Goal: Task Accomplishment & Management: Manage account settings

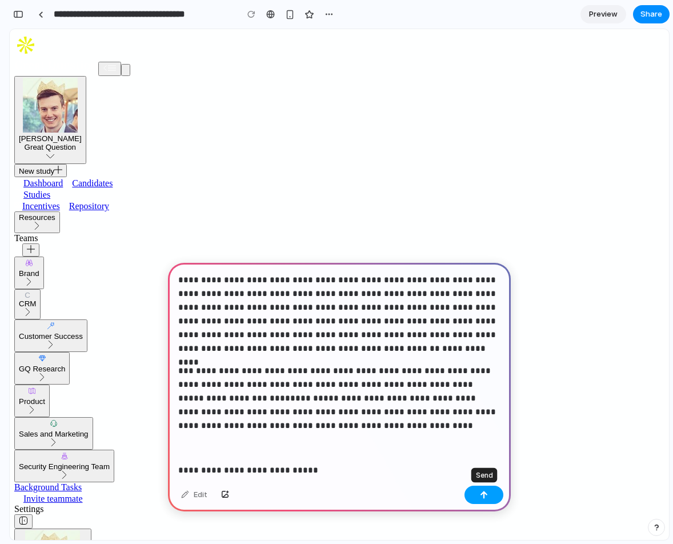
click at [484, 490] on button "button" at bounding box center [483, 495] width 39 height 18
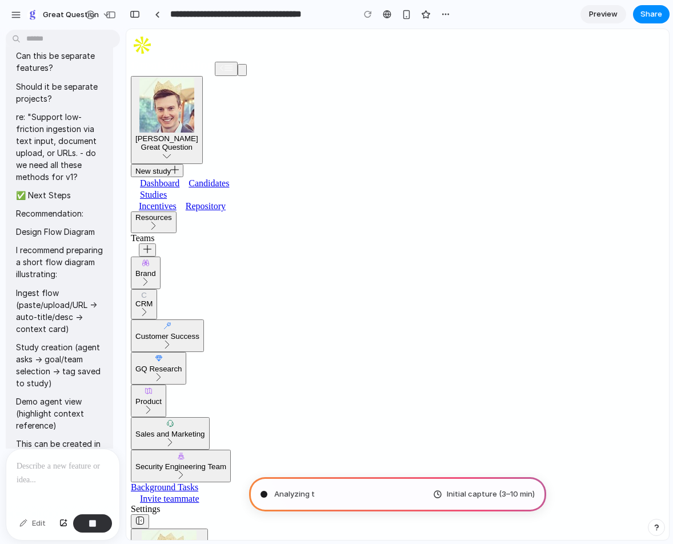
type input "**********"
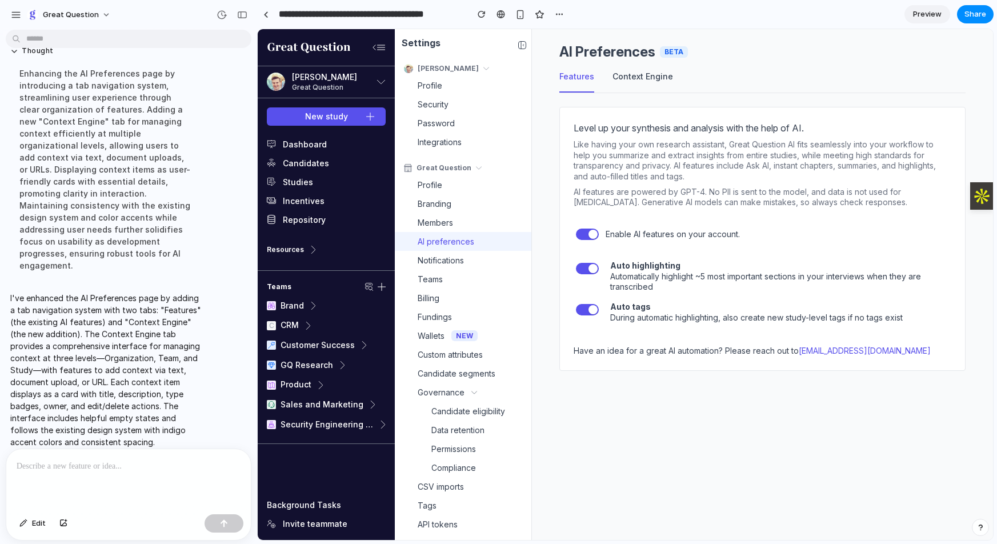
click at [630, 77] on button "Context Engine" at bounding box center [642, 81] width 61 height 22
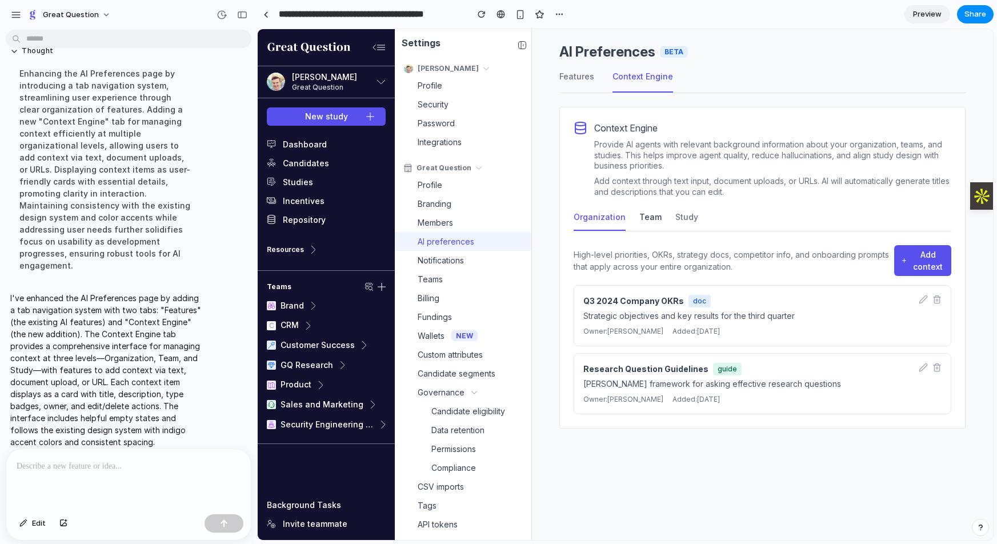
click at [644, 218] on button "Team" at bounding box center [650, 221] width 22 height 20
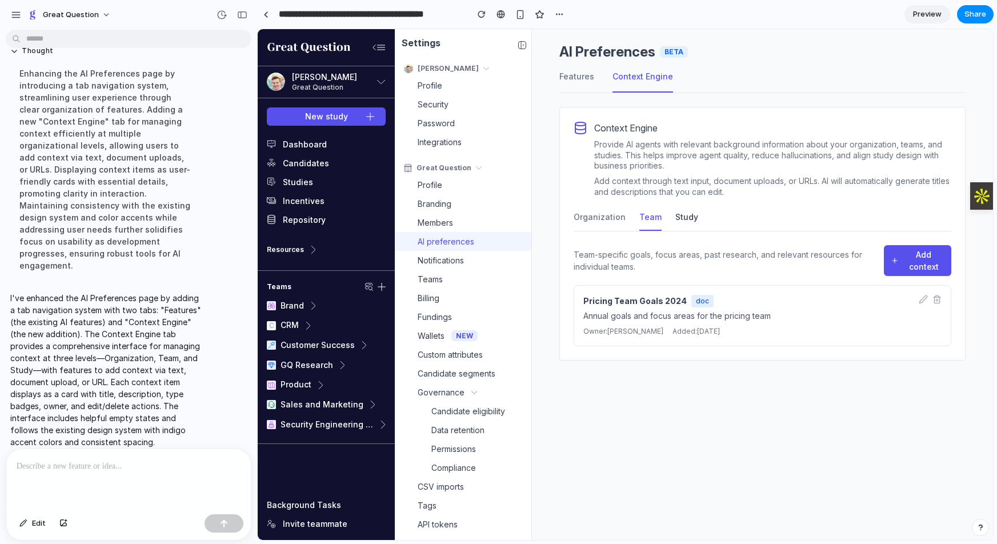
click at [672, 219] on button "Study" at bounding box center [686, 221] width 23 height 20
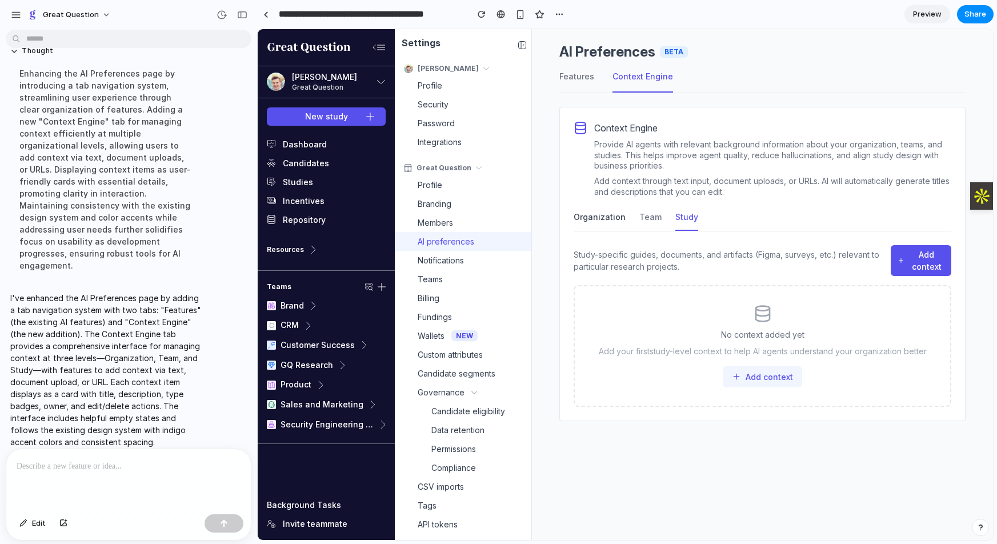
click at [592, 219] on button "Organization" at bounding box center [599, 221] width 52 height 20
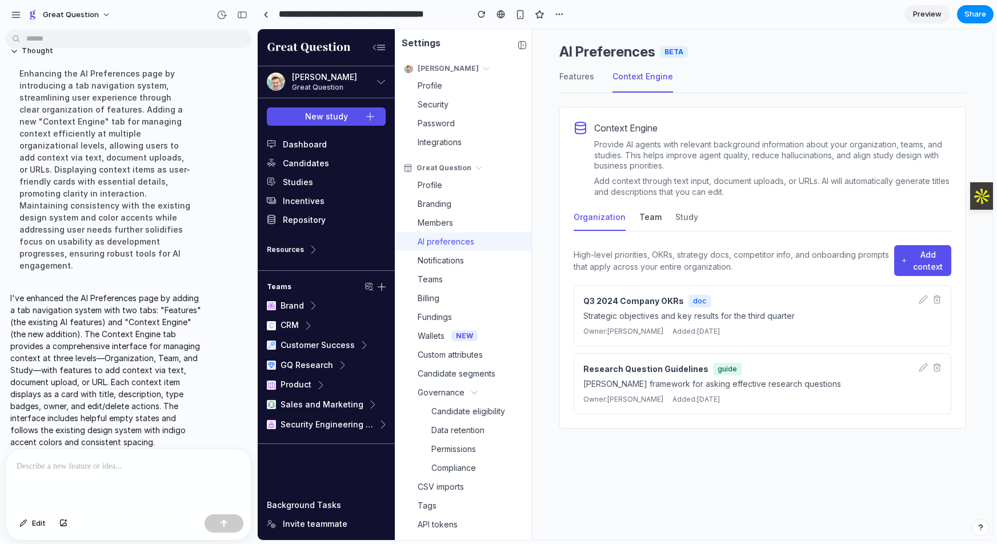
click at [645, 218] on button "Team" at bounding box center [650, 221] width 22 height 20
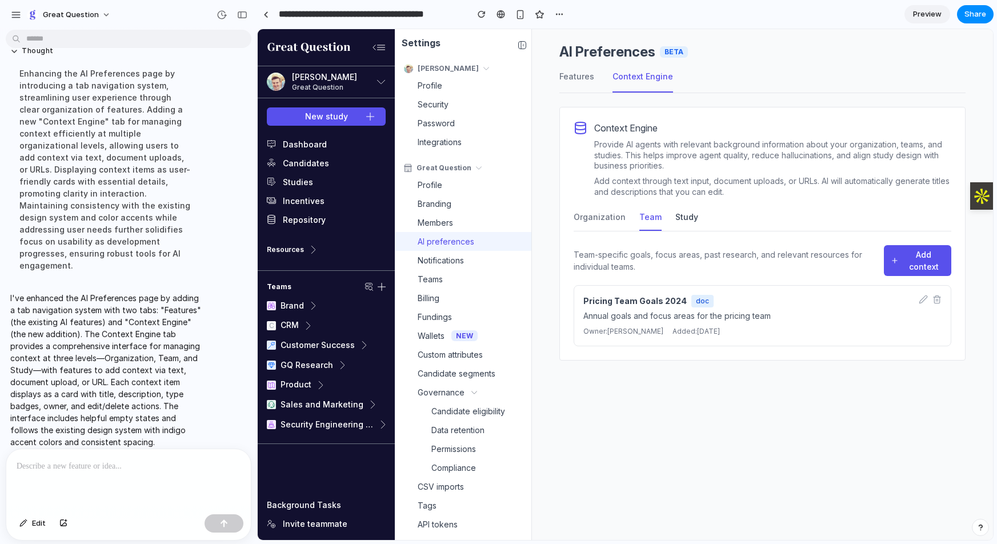
click at [672, 217] on button "Study" at bounding box center [686, 221] width 23 height 20
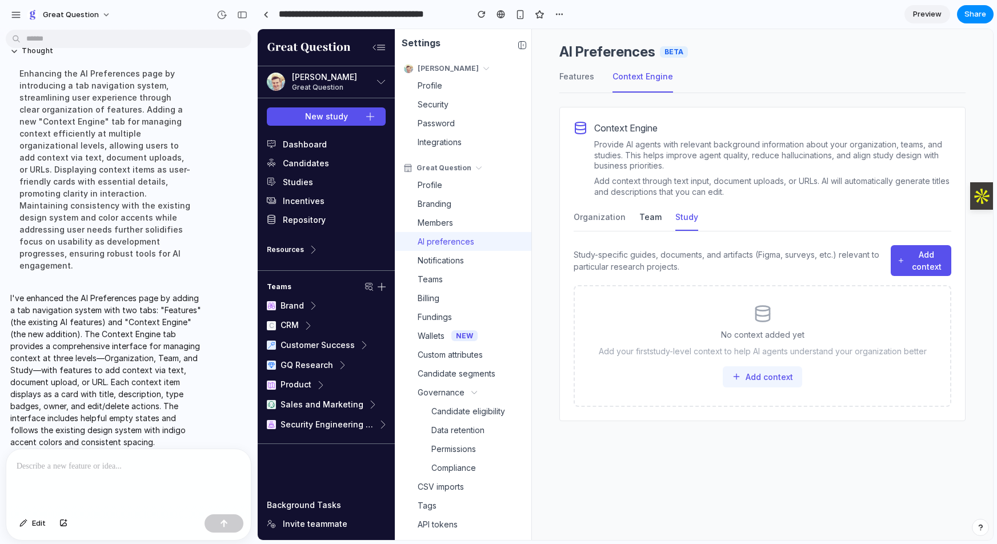
click at [645, 218] on button "Team" at bounding box center [650, 221] width 22 height 20
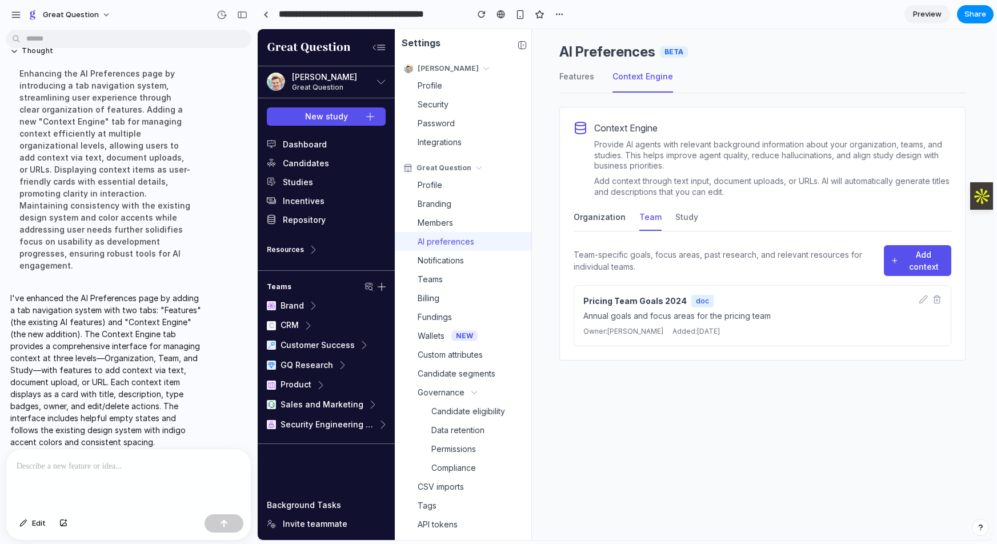
click at [597, 218] on button "Organization" at bounding box center [599, 221] width 52 height 20
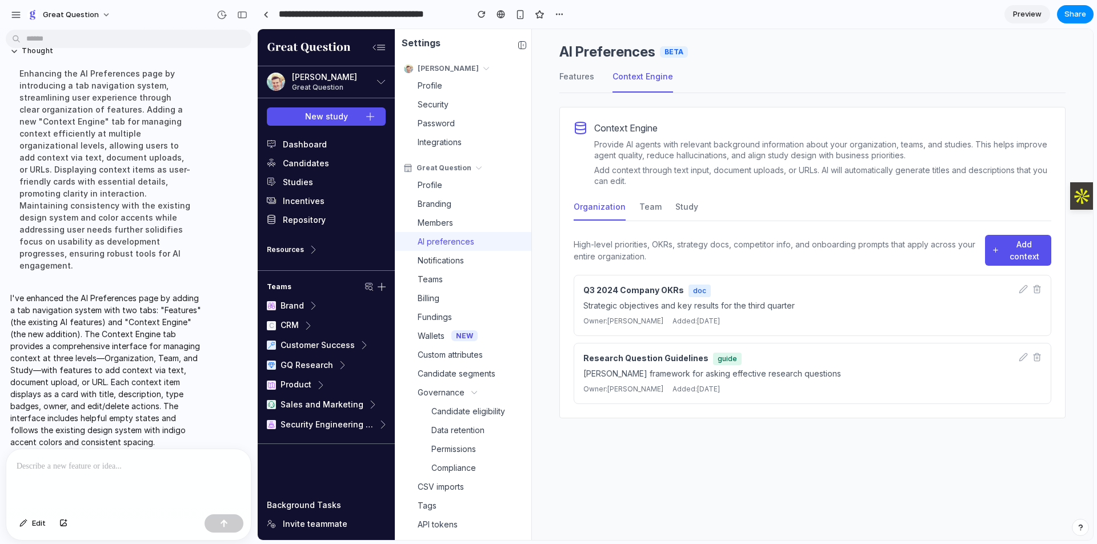
click at [111, 460] on p at bounding box center [129, 466] width 224 height 14
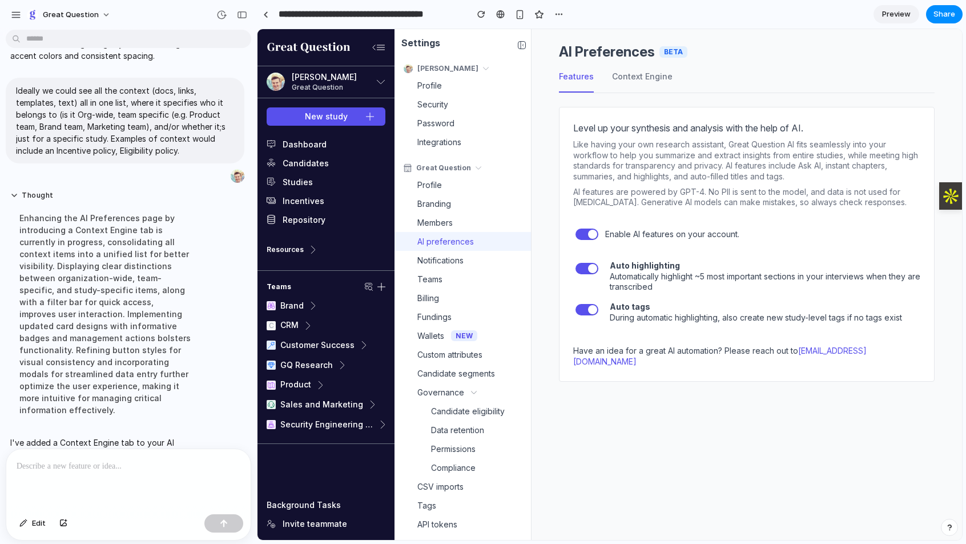
scroll to position [3133, 0]
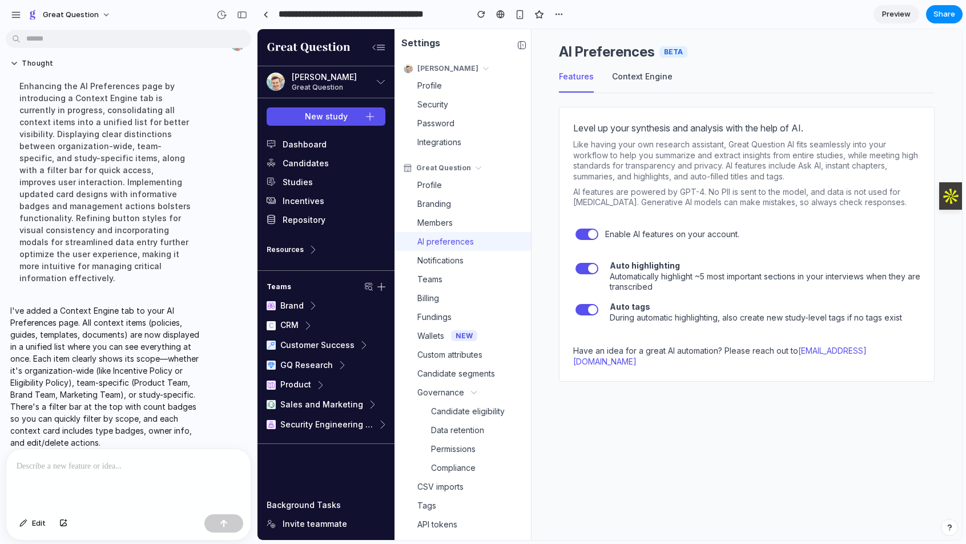
click at [636, 76] on button "Context Engine" at bounding box center [642, 81] width 61 height 22
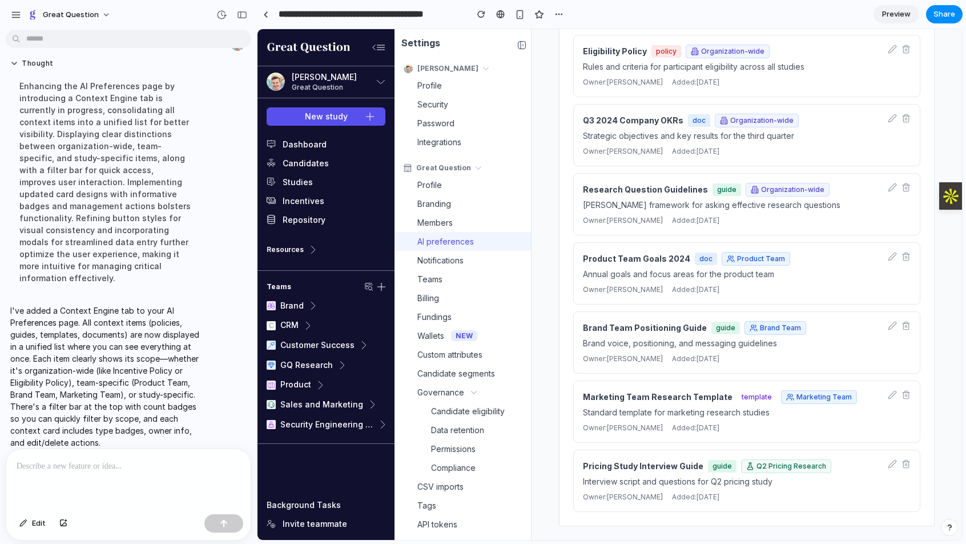
scroll to position [0, 0]
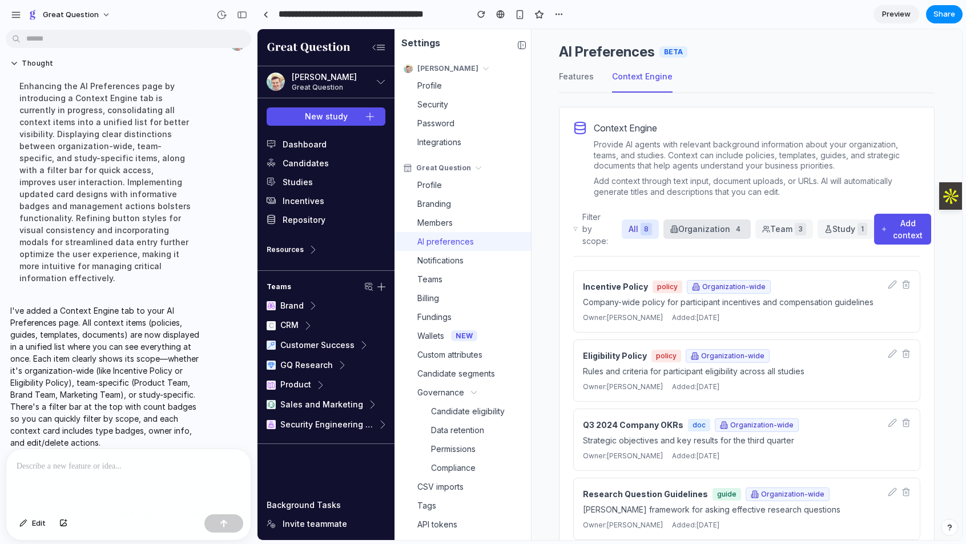
click at [672, 230] on button "Organization 4" at bounding box center [707, 228] width 87 height 19
click at [672, 225] on button "Team 3" at bounding box center [785, 228] width 58 height 19
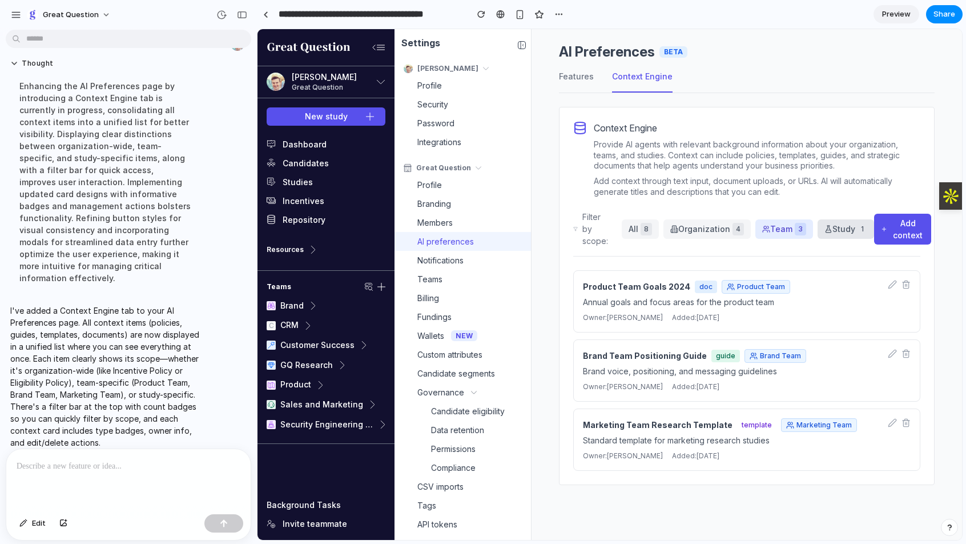
click at [672, 227] on button "Study 1" at bounding box center [846, 228] width 57 height 19
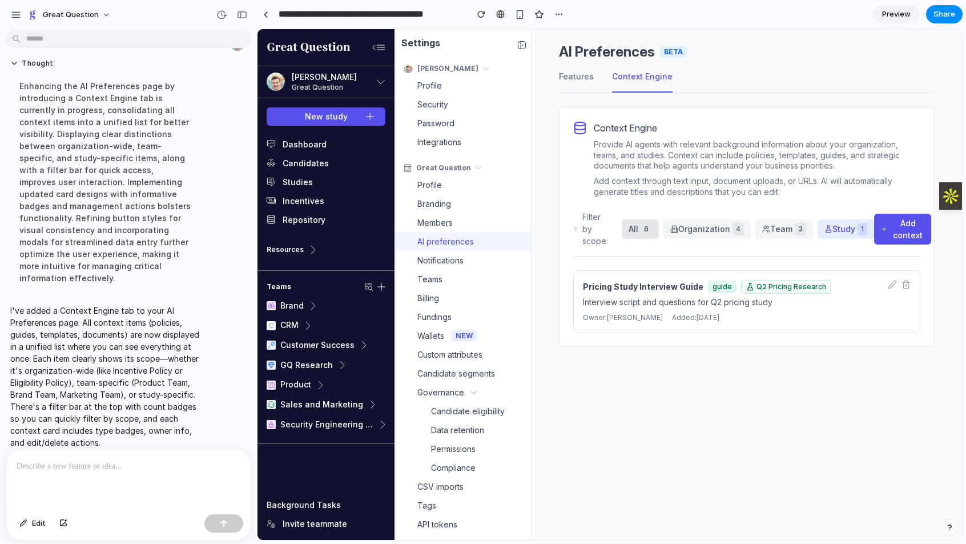
click at [627, 235] on button "All 8" at bounding box center [640, 228] width 37 height 19
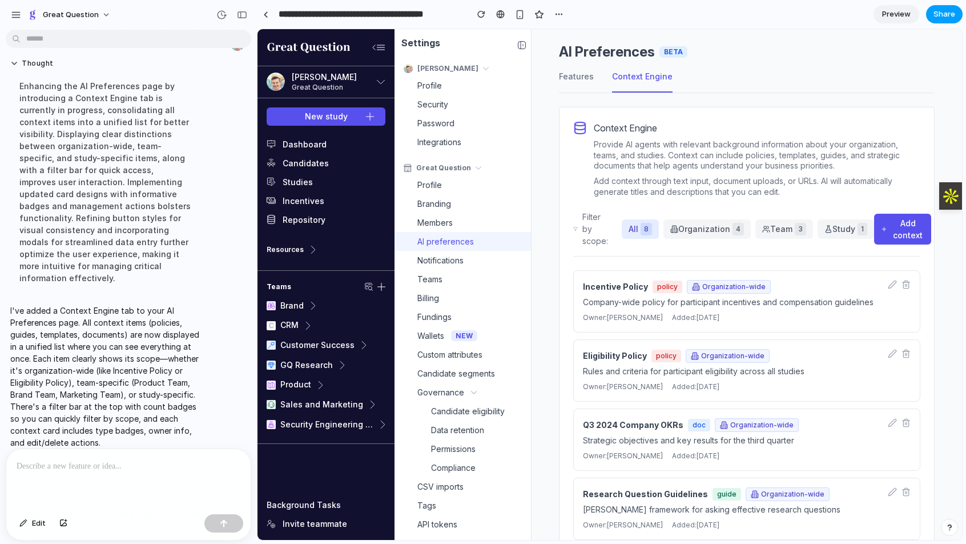
click at [672, 16] on span "Share" at bounding box center [945, 14] width 22 height 11
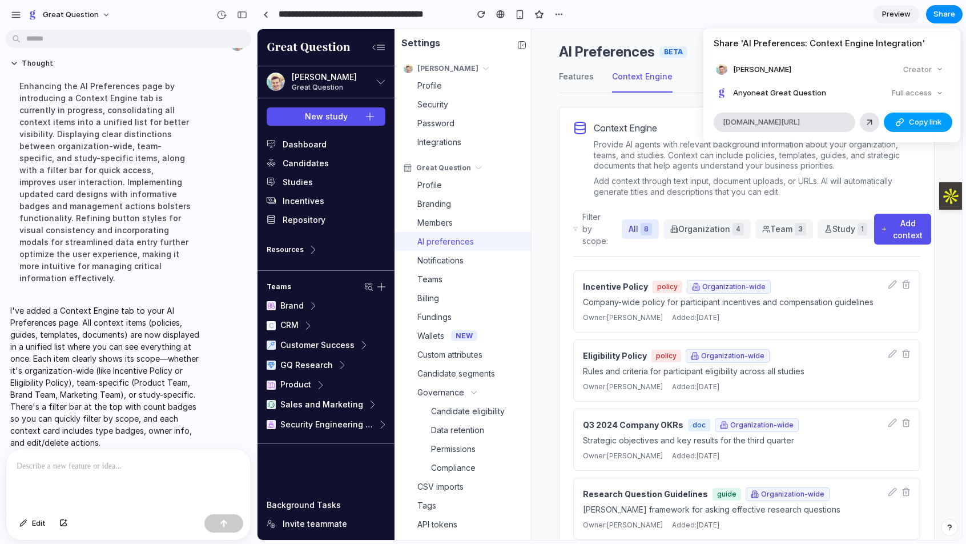
click at [672, 121] on span "Copy link" at bounding box center [925, 122] width 33 height 11
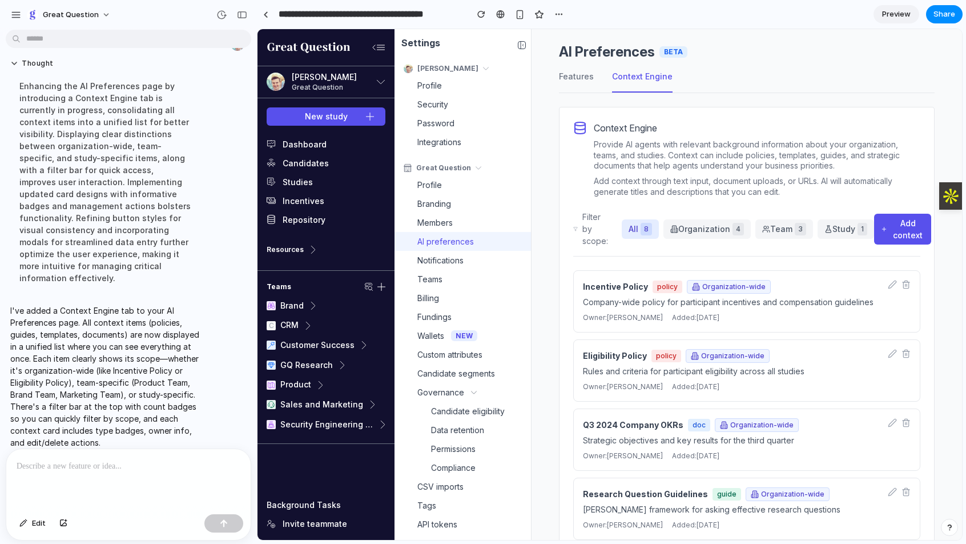
click at [629, 102] on div "Share ' AI Preferences: Context Engine Integration ' [PERSON_NAME] Creator Anyo…" at bounding box center [483, 272] width 966 height 544
click at [249, 13] on button "button" at bounding box center [242, 15] width 18 height 18
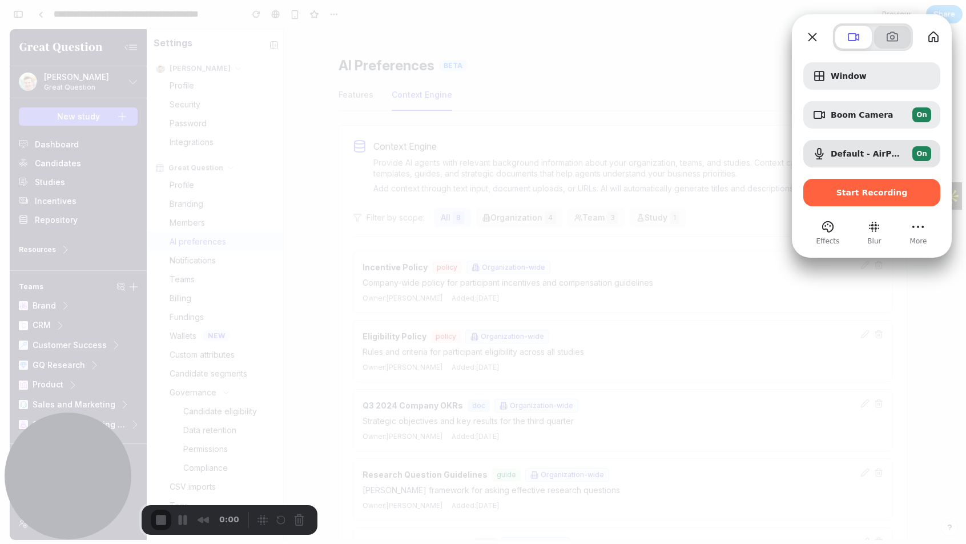
click at [672, 43] on span at bounding box center [893, 37] width 14 height 14
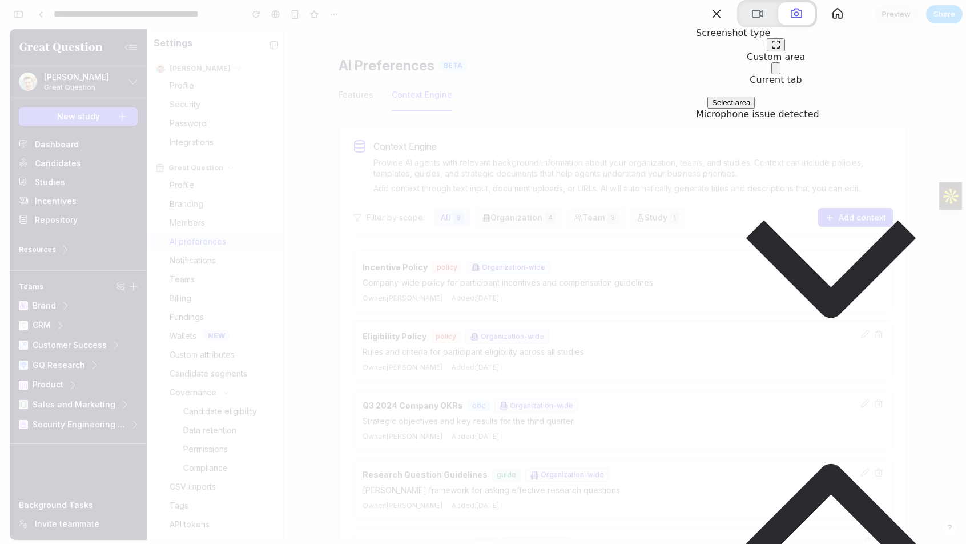
click at [672, 71] on icon at bounding box center [776, 71] width 0 height 0
click at [672, 107] on span "Take screenshot" at bounding box center [739, 102] width 55 height 9
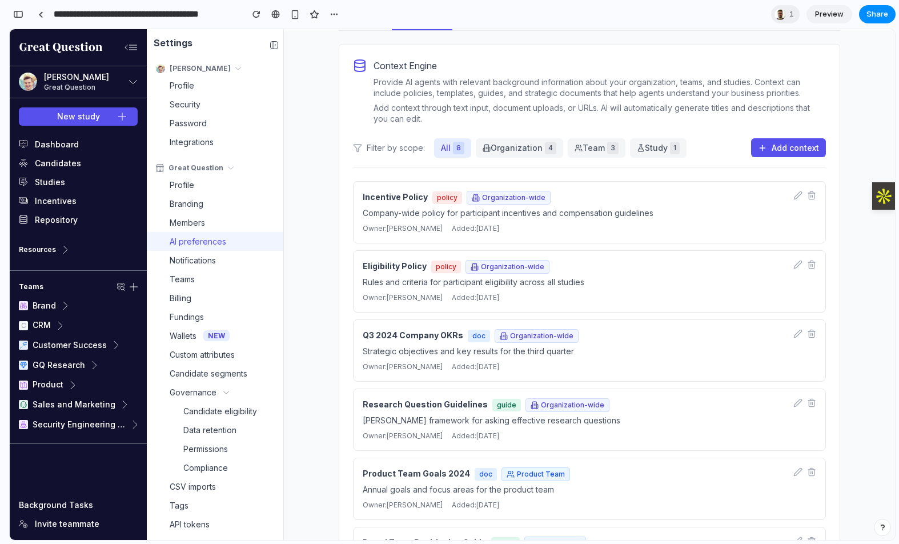
scroll to position [85, 0]
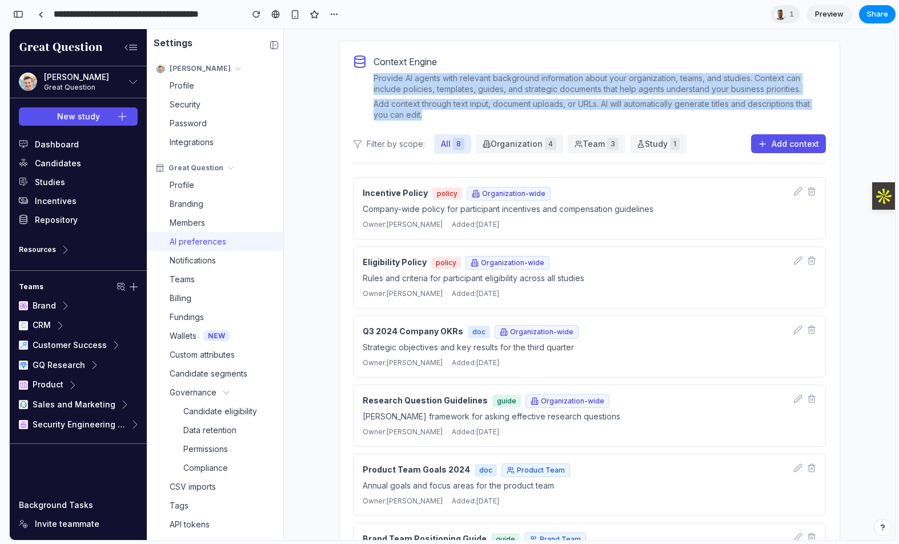
drag, startPoint x: 379, startPoint y: 78, endPoint x: 448, endPoint y: 117, distance: 79.5
click at [448, 117] on div "Context Engine Provide AI agents with relevant background information about you…" at bounding box center [600, 88] width 452 height 66
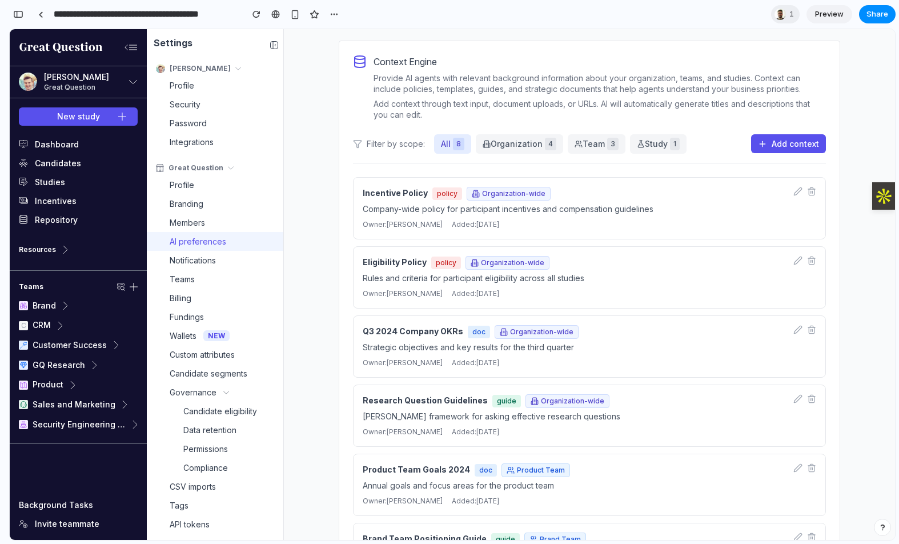
click at [625, 203] on p "Company-wide policy for participant incentives and compensation guidelines" at bounding box center [574, 209] width 422 height 12
click at [534, 193] on span "Organization-wide" at bounding box center [509, 194] width 84 height 14
click at [672, 190] on icon "Edit" at bounding box center [797, 191] width 9 height 9
click at [386, 203] on p "Company-wide policy for participant incentives and compensation guidelines" at bounding box center [574, 209] width 422 height 12
click at [672, 144] on button "Add context" at bounding box center [788, 143] width 75 height 19
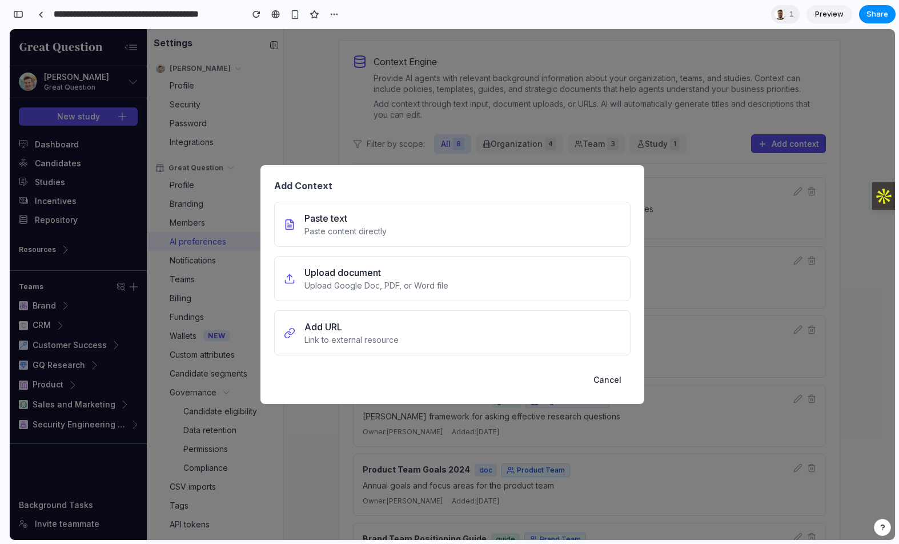
click at [613, 383] on button "Cancel" at bounding box center [607, 379] width 46 height 21
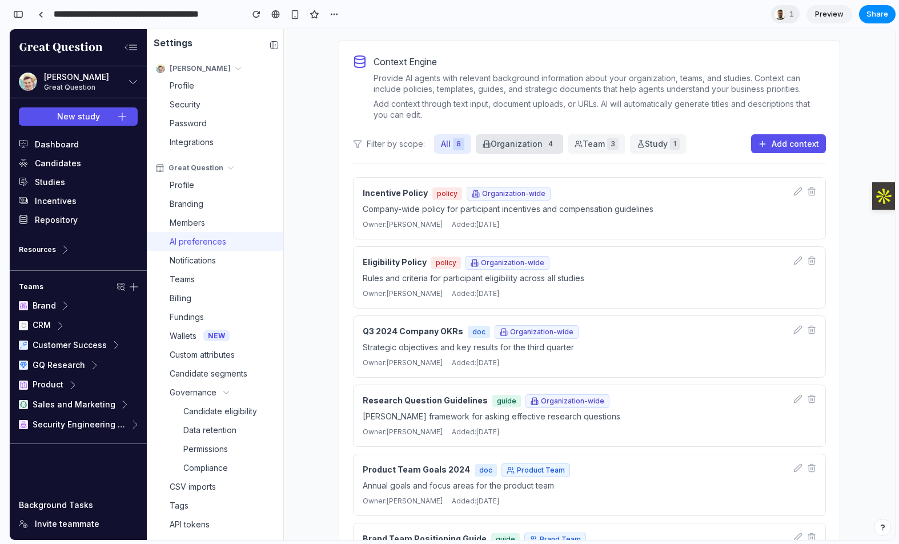
click at [513, 141] on button "Organization 4" at bounding box center [519, 143] width 87 height 19
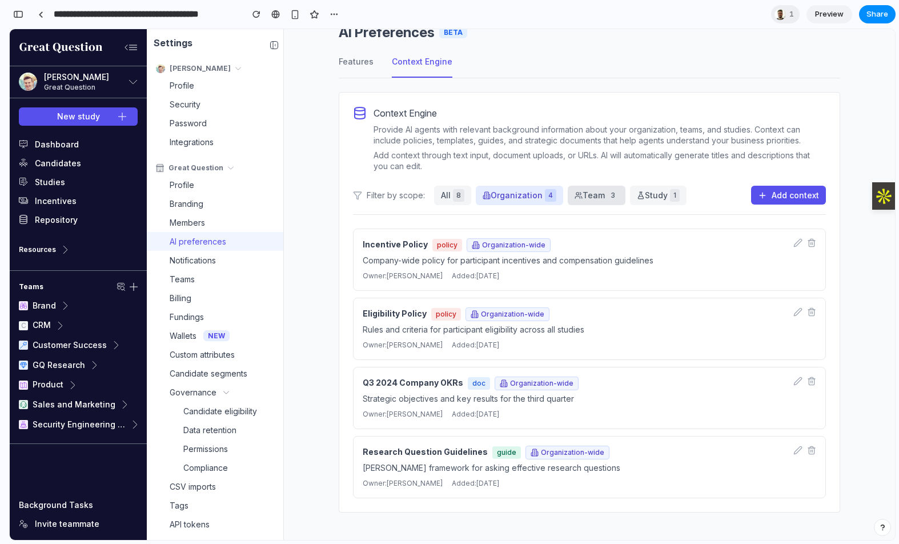
click at [577, 192] on icon at bounding box center [579, 195] width 8 height 8
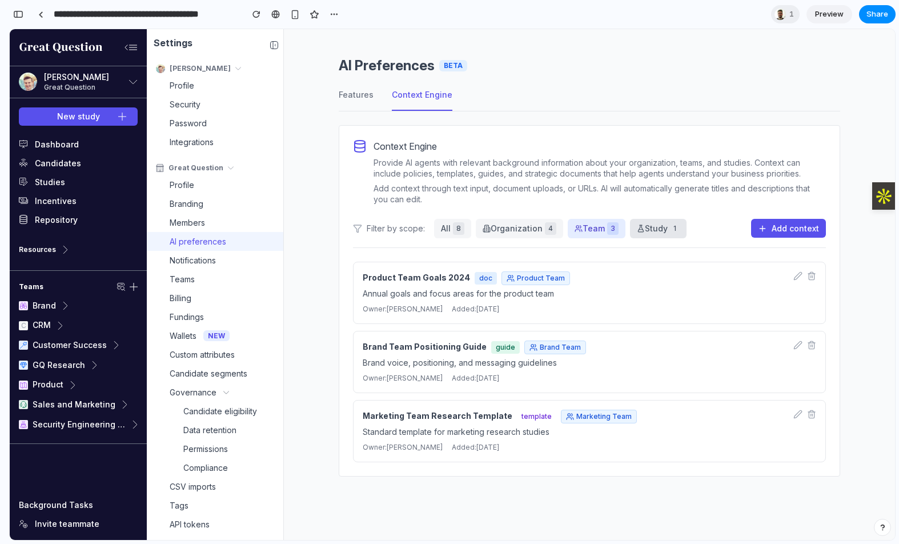
click at [632, 223] on button "Study 1" at bounding box center [658, 228] width 57 height 19
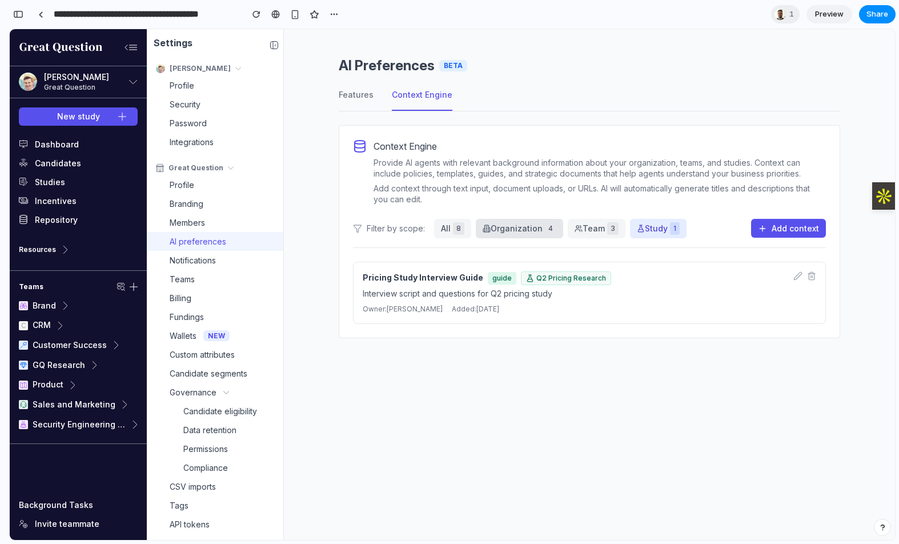
click at [513, 233] on button "Organization 4" at bounding box center [519, 228] width 87 height 19
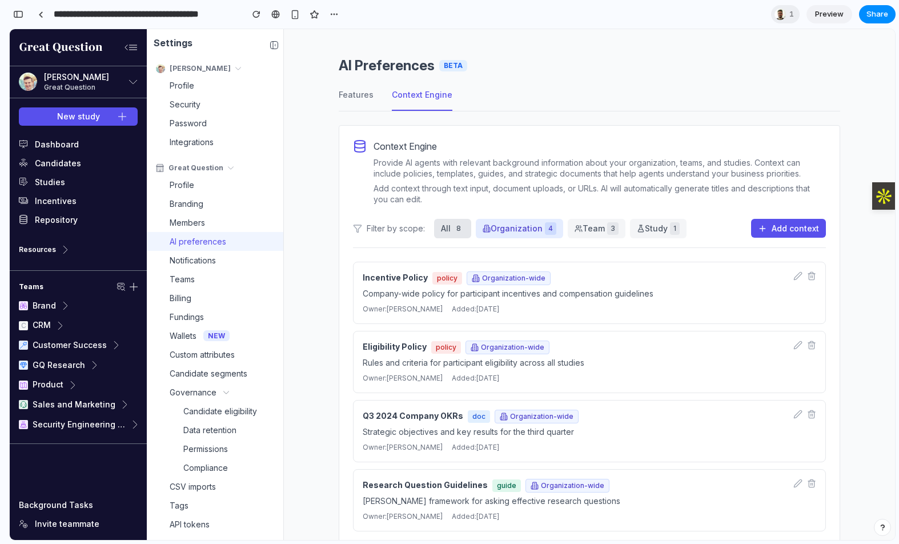
click at [446, 231] on button "All 8" at bounding box center [452, 228] width 37 height 19
click at [509, 231] on button "Organization 4" at bounding box center [519, 228] width 87 height 19
click at [585, 228] on button "Team 3" at bounding box center [597, 228] width 58 height 19
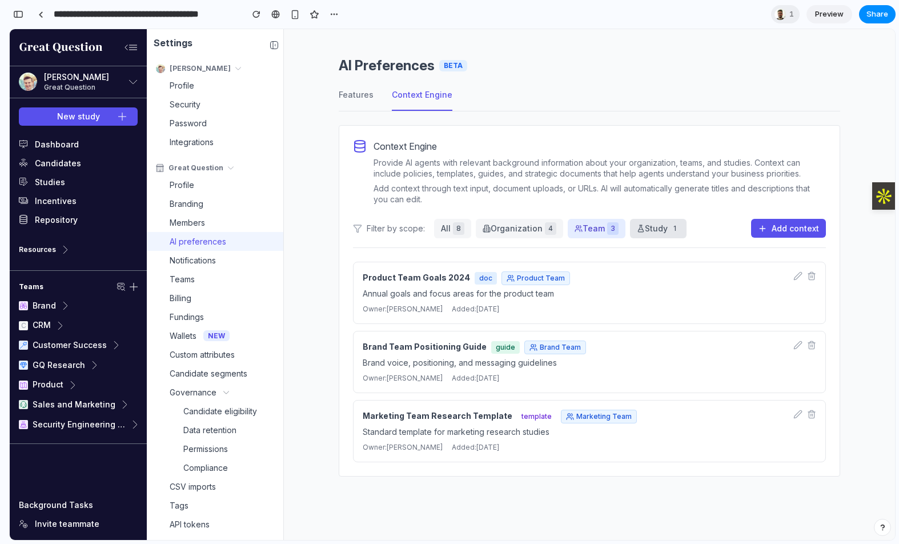
click at [653, 226] on button "Study 1" at bounding box center [658, 228] width 57 height 19
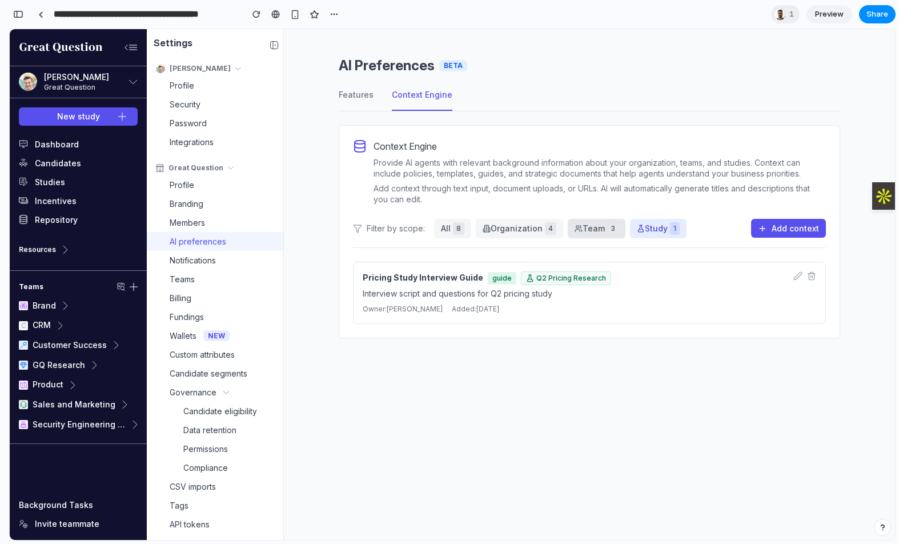
click at [593, 232] on button "Team 3" at bounding box center [597, 228] width 58 height 19
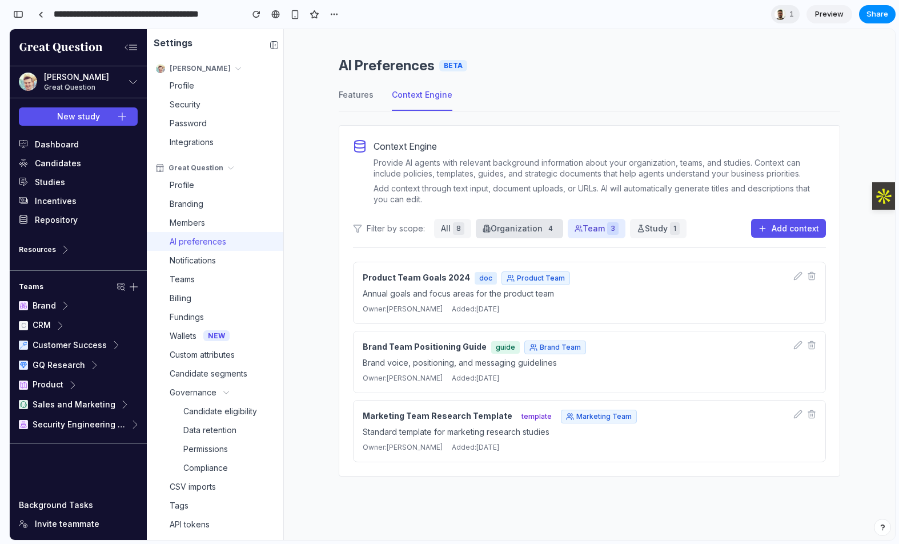
click at [527, 233] on button "Organization 4" at bounding box center [519, 228] width 87 height 19
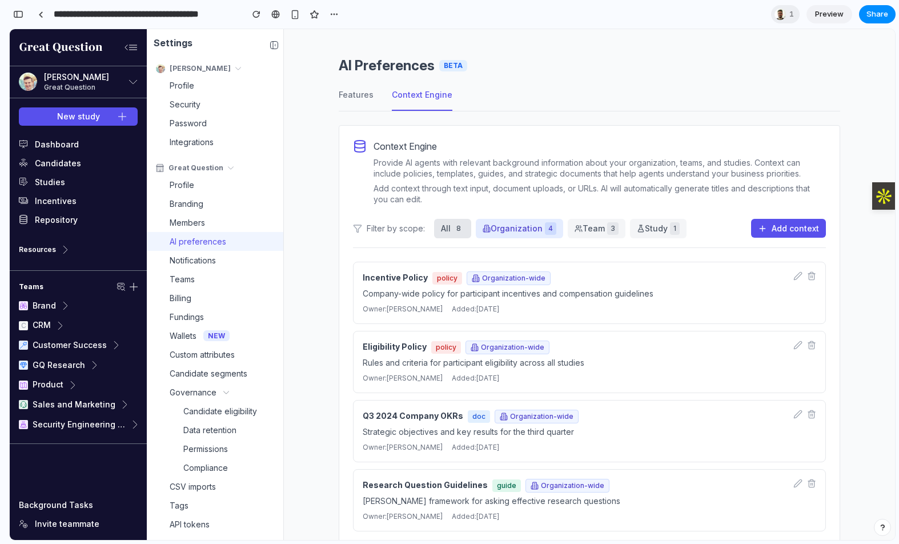
click at [451, 231] on button "All 8" at bounding box center [452, 228] width 37 height 19
click at [352, 97] on button "Features" at bounding box center [356, 100] width 35 height 22
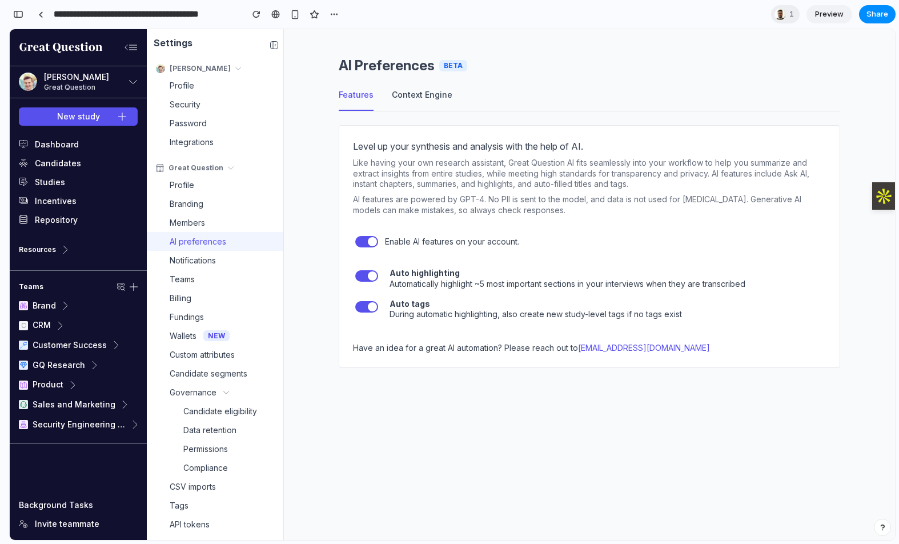
click at [424, 98] on button "Context Engine" at bounding box center [422, 100] width 61 height 22
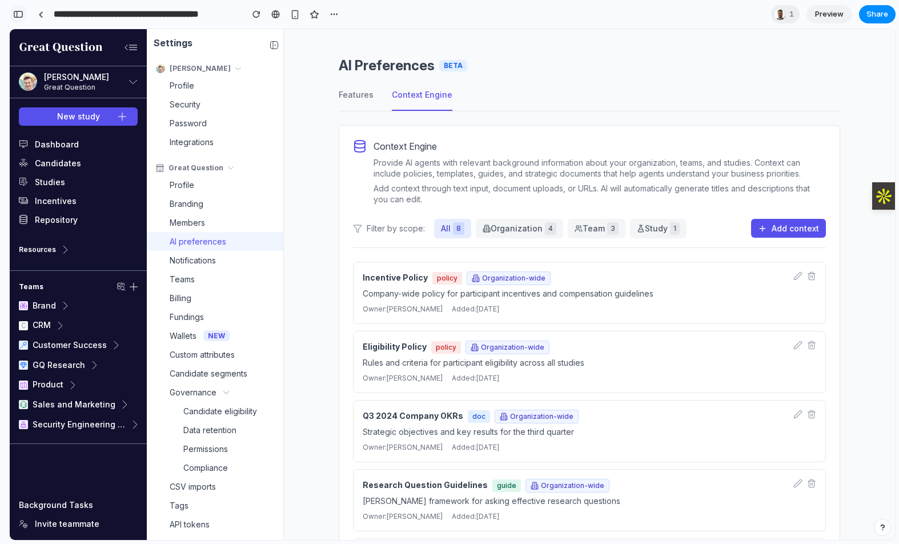
click at [18, 13] on div "button" at bounding box center [18, 14] width 10 height 8
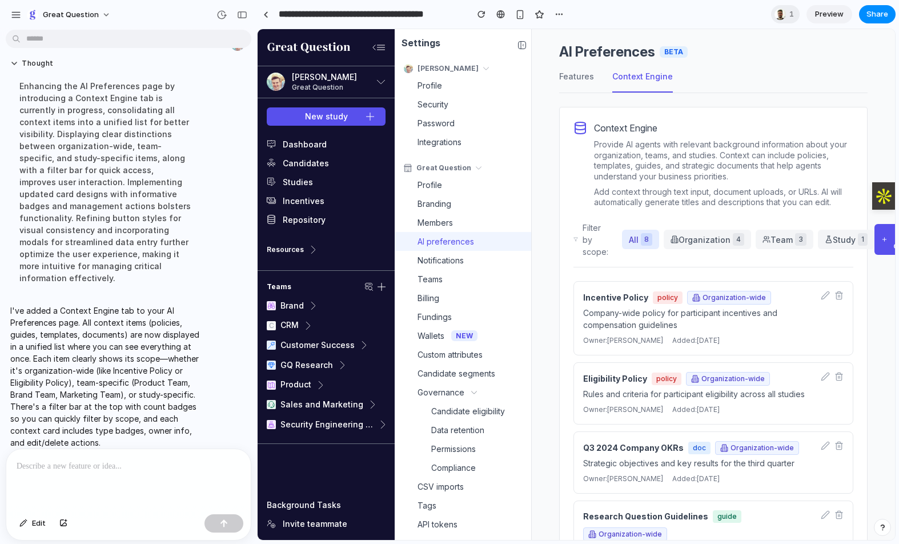
click at [71, 472] on p at bounding box center [129, 466] width 224 height 14
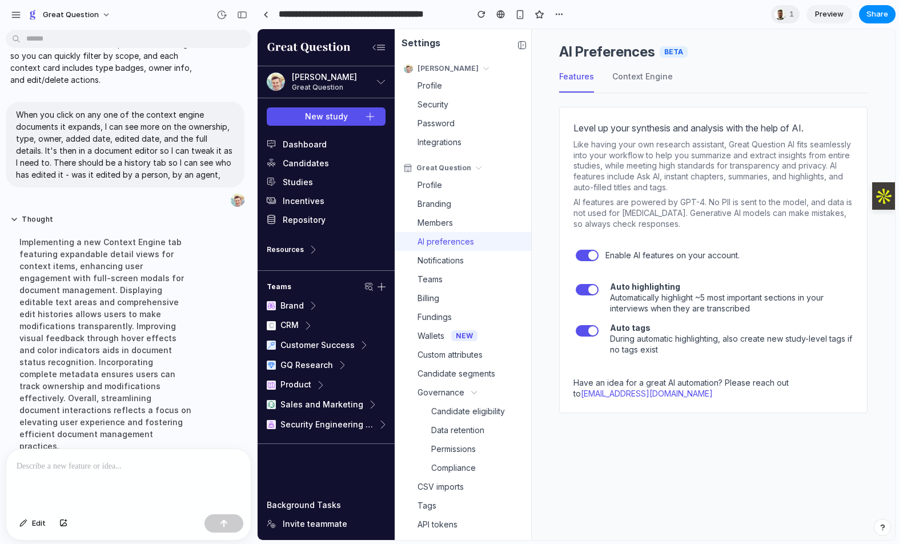
scroll to position [3441, 0]
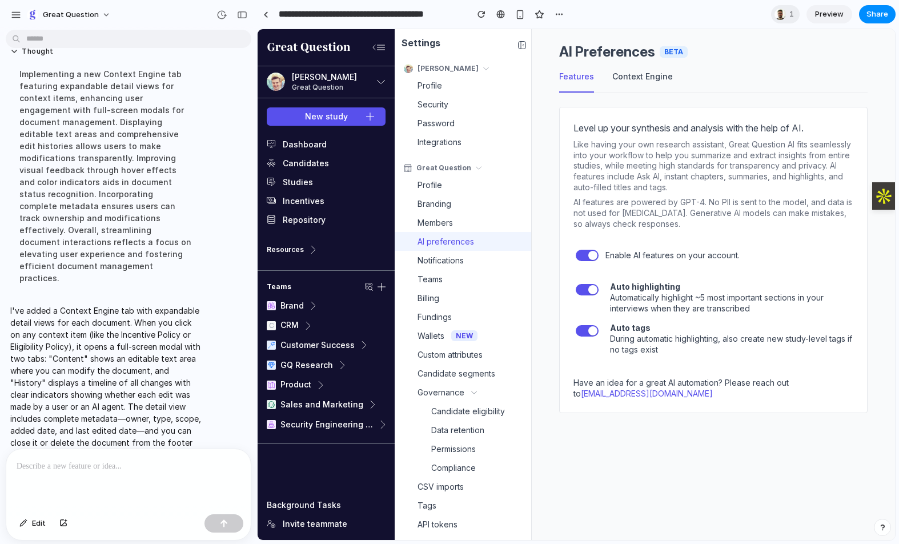
click at [634, 77] on button "Context Engine" at bounding box center [642, 81] width 61 height 22
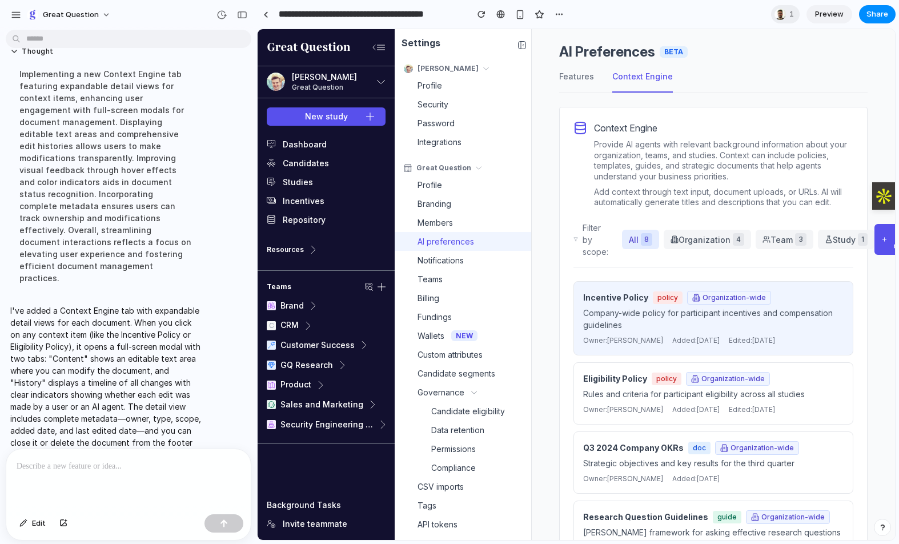
click at [672, 326] on p "Company-wide policy for participant incentives and compensation guidelines" at bounding box center [713, 319] width 260 height 24
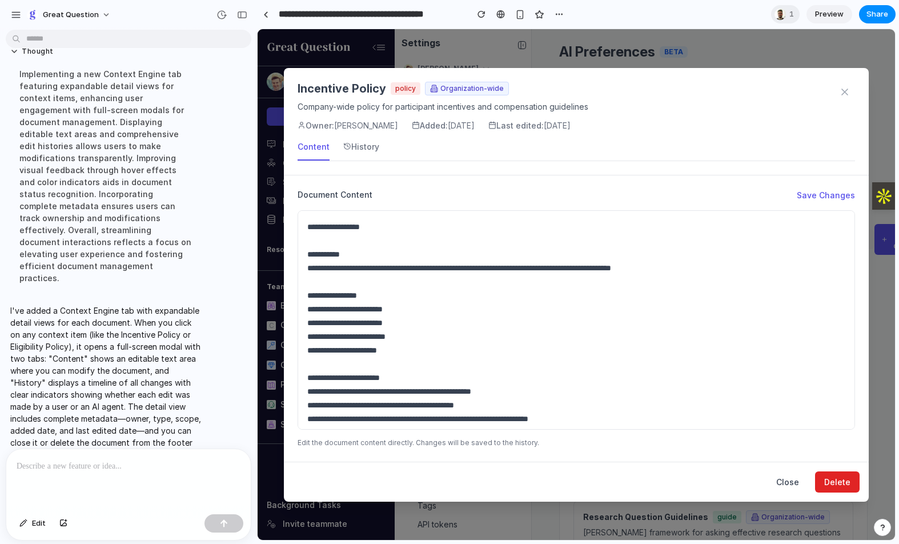
scroll to position [47, 0]
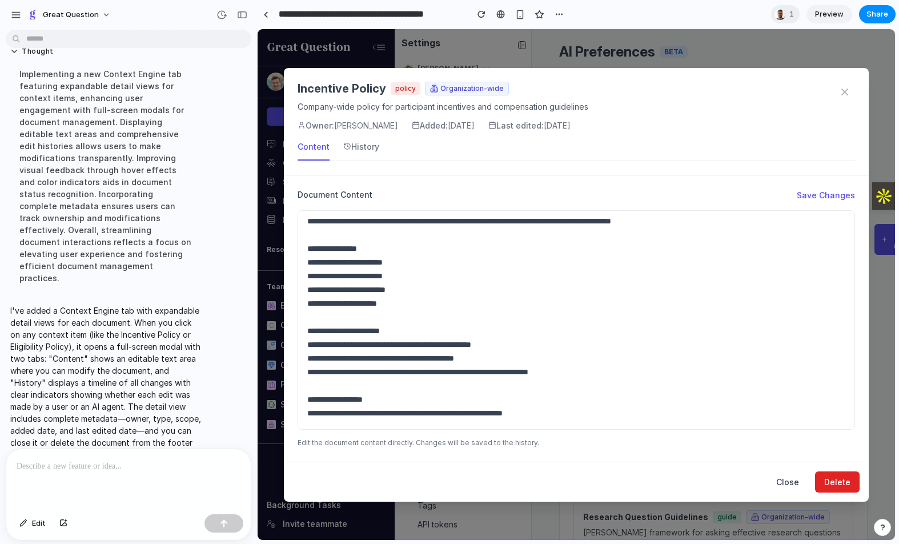
click at [554, 52] on div "**********" at bounding box center [576, 284] width 637 height 511
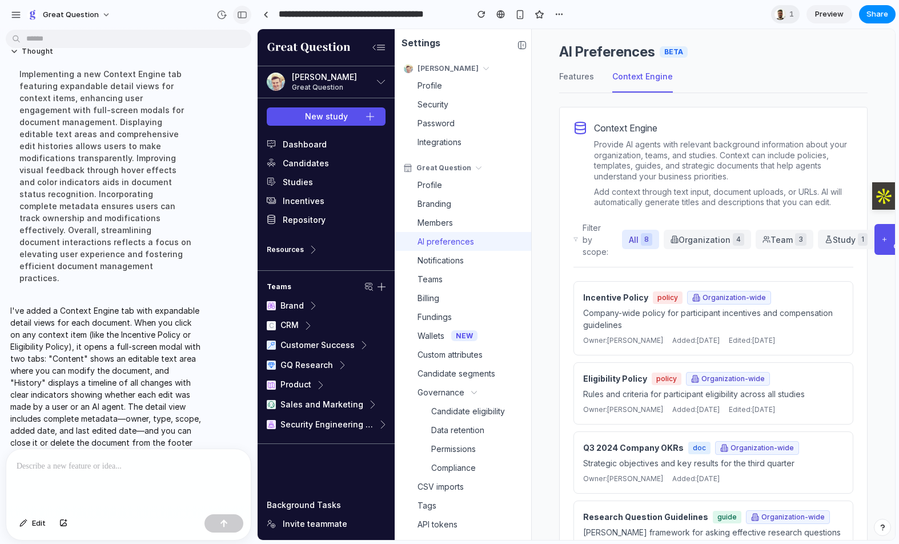
click at [242, 15] on div "button" at bounding box center [242, 15] width 10 height 8
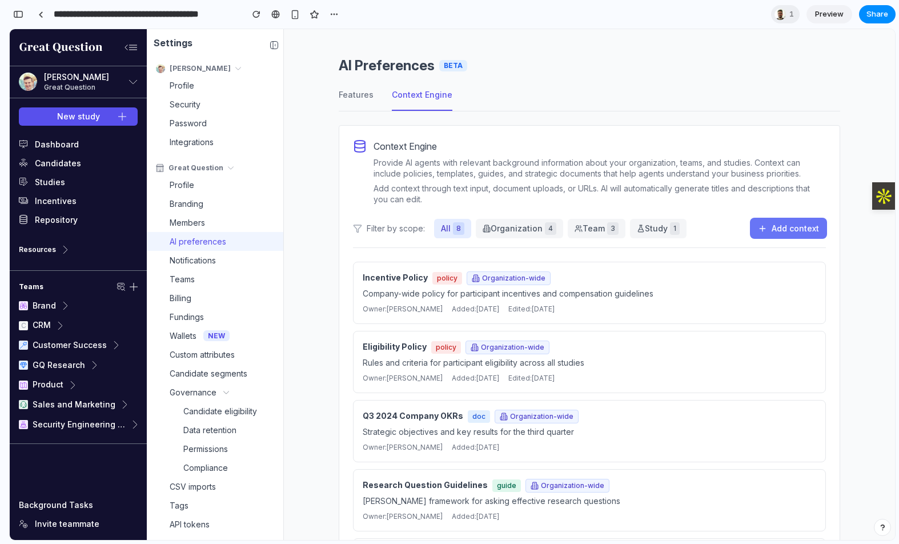
click at [672, 228] on button "Add context" at bounding box center [788, 228] width 75 height 19
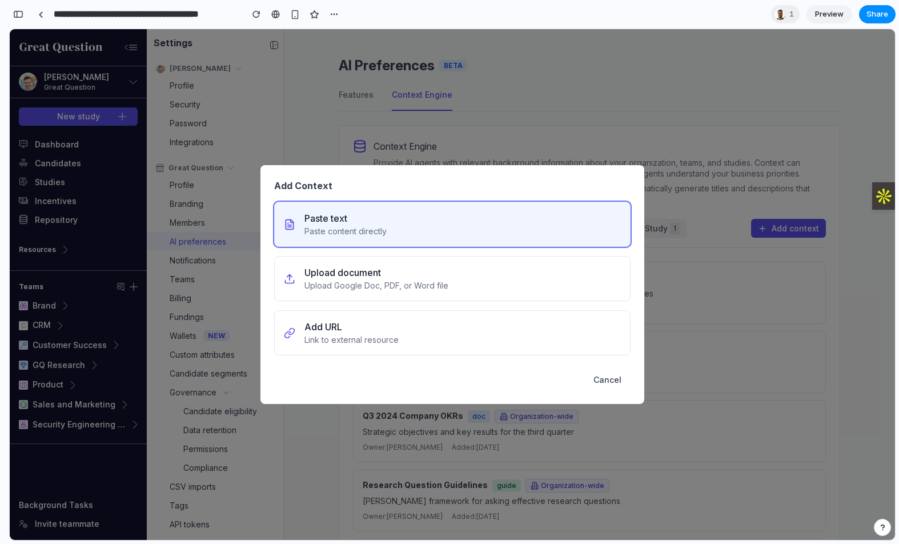
click at [402, 215] on button "Paste text Paste content directly" at bounding box center [452, 224] width 356 height 45
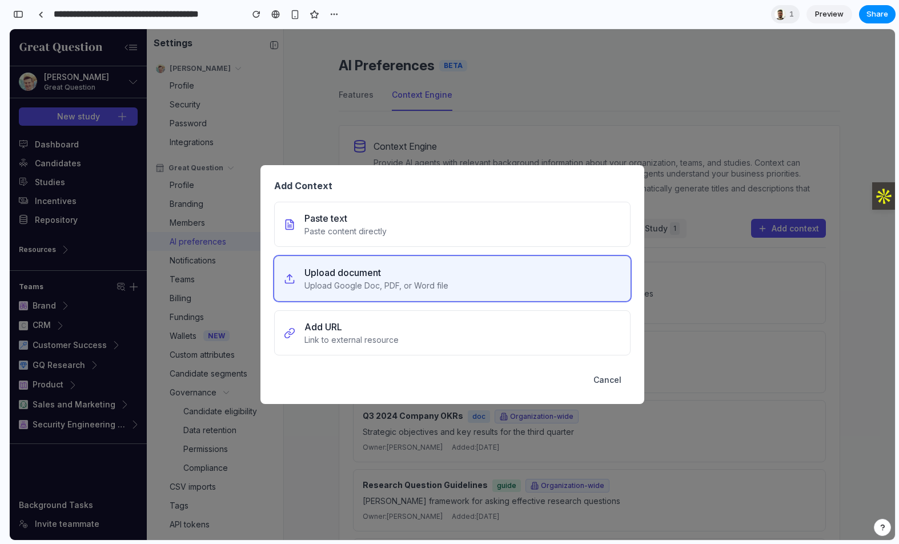
click at [386, 274] on div "Upload document" at bounding box center [376, 273] width 144 height 14
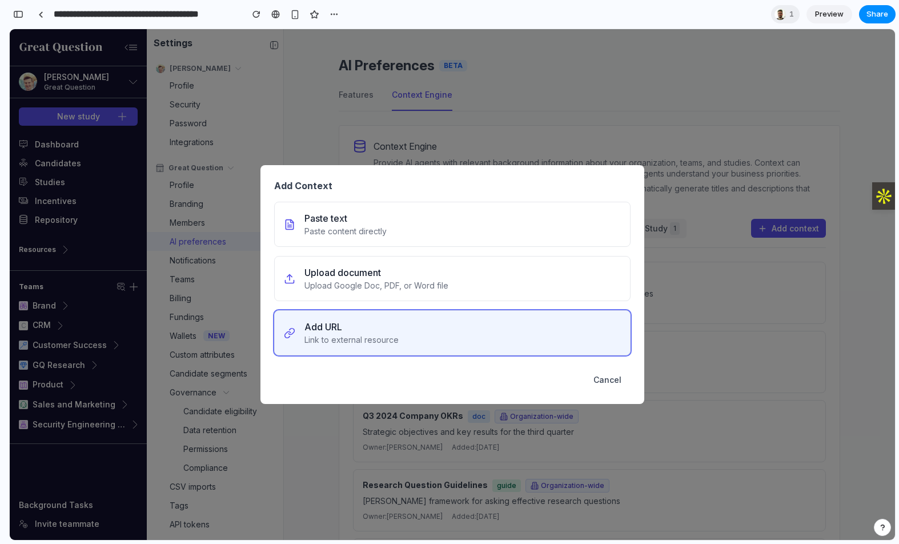
click at [378, 328] on div "Add URL" at bounding box center [351, 327] width 94 height 14
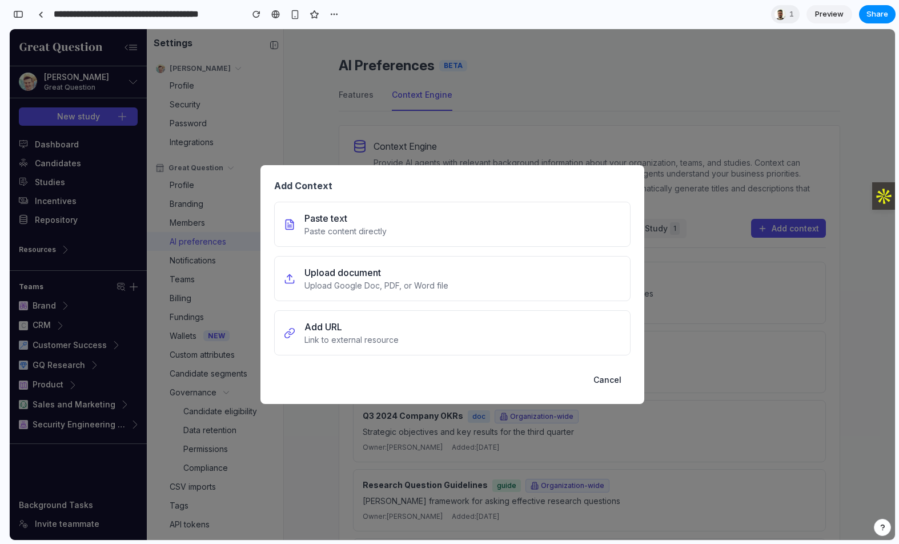
click at [624, 383] on button "Cancel" at bounding box center [607, 379] width 46 height 21
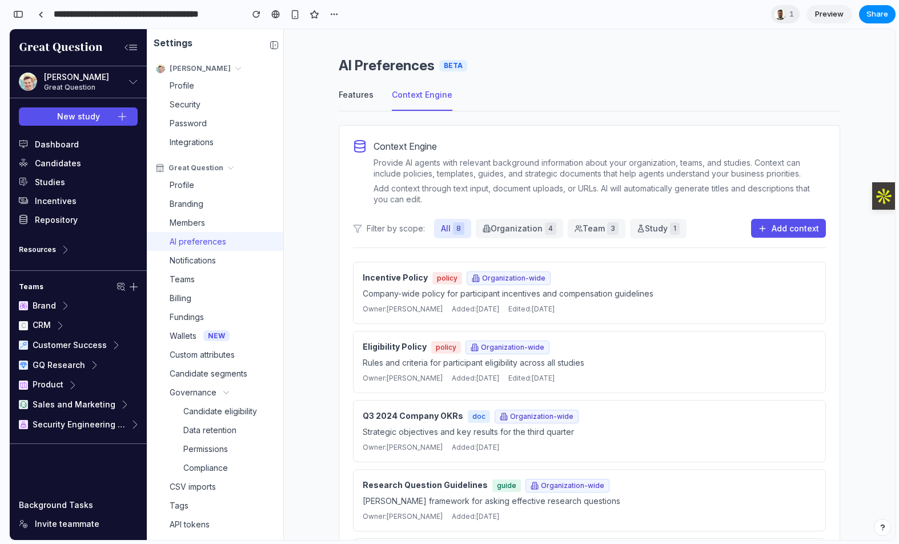
click at [356, 102] on button "Features" at bounding box center [356, 100] width 35 height 22
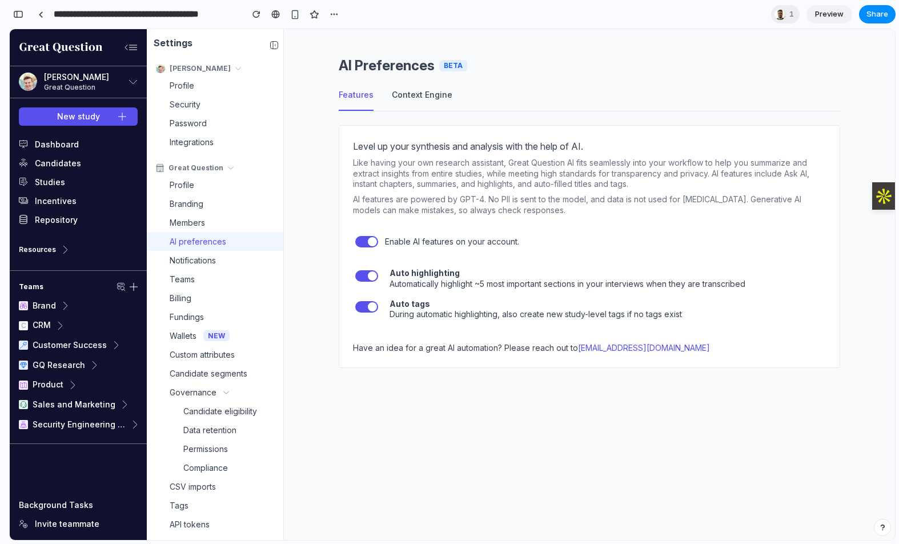
click at [438, 96] on button "Context Engine" at bounding box center [422, 100] width 61 height 22
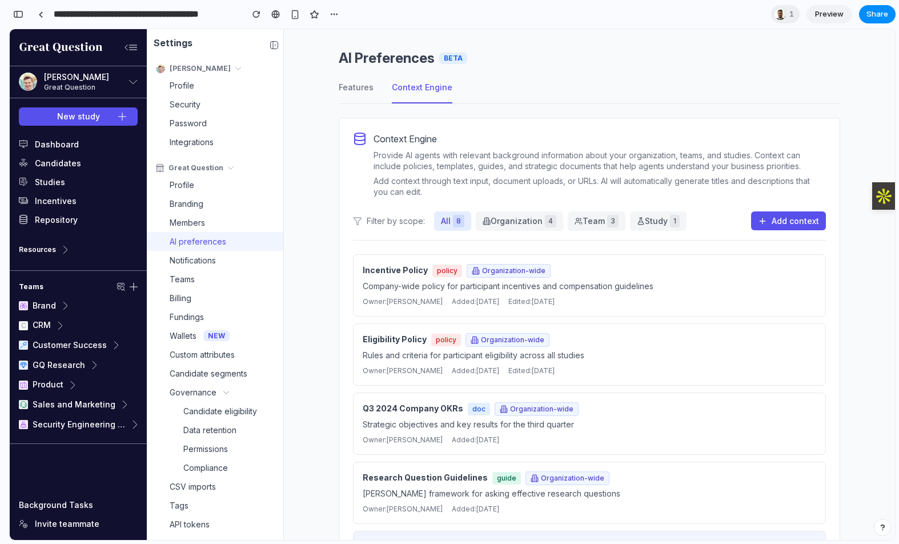
scroll to position [0, 0]
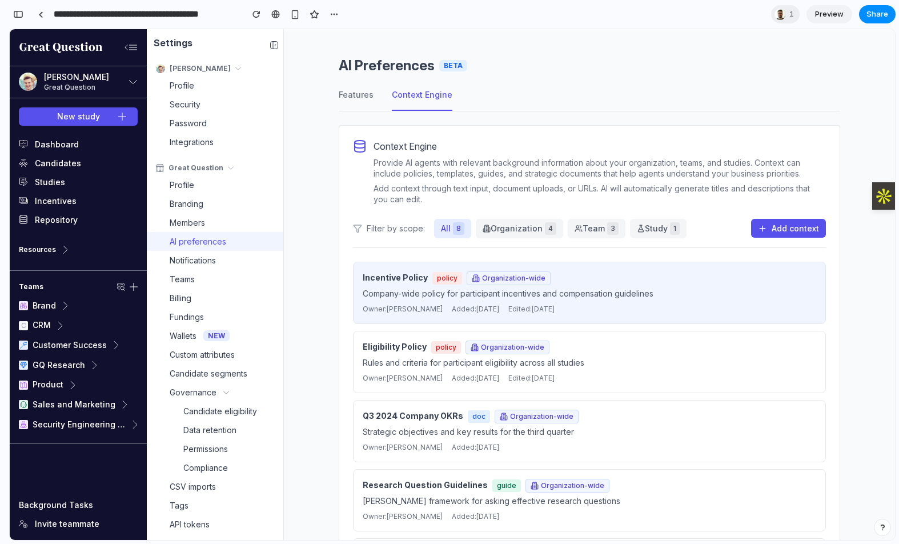
click at [628, 306] on div "Owner: [PERSON_NAME] Added: [DATE] Edited: [DATE]" at bounding box center [590, 309] width 454 height 10
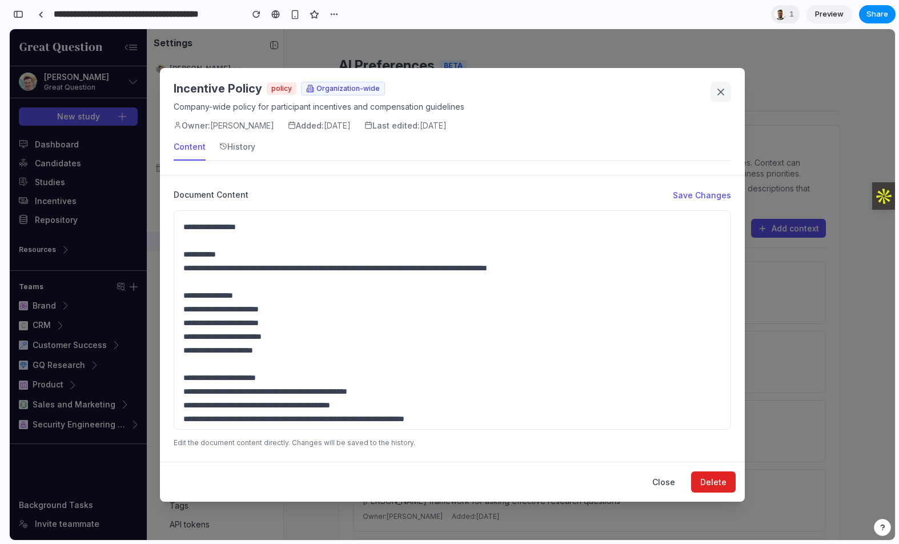
click at [672, 87] on button at bounding box center [721, 92] width 21 height 21
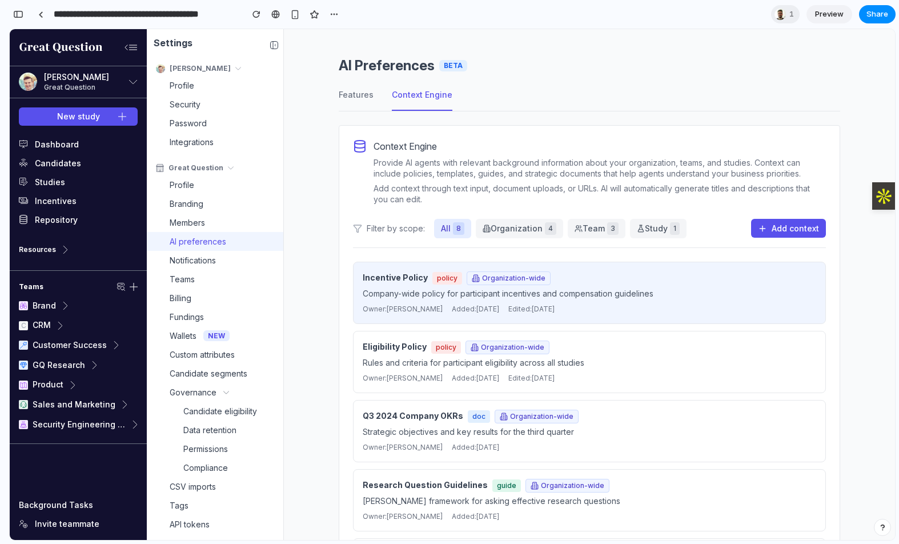
click at [594, 290] on p "Company-wide policy for participant incentives and compensation guidelines" at bounding box center [590, 293] width 454 height 12
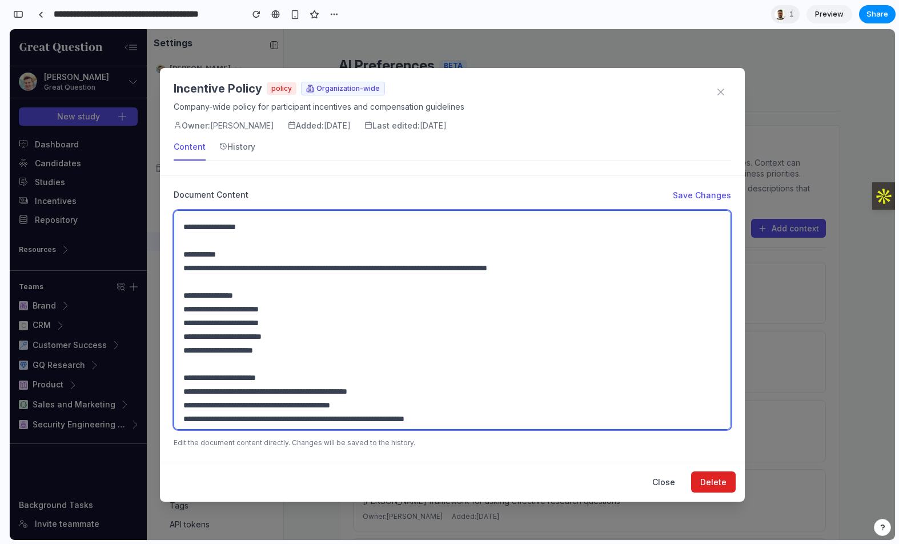
click at [236, 245] on textarea "**********" at bounding box center [453, 319] width 558 height 219
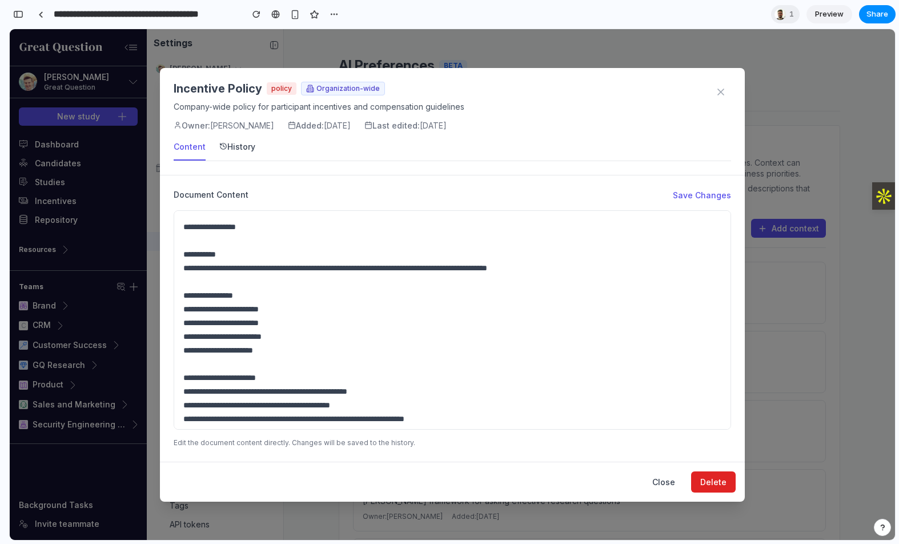
click at [220, 142] on icon at bounding box center [223, 146] width 8 height 8
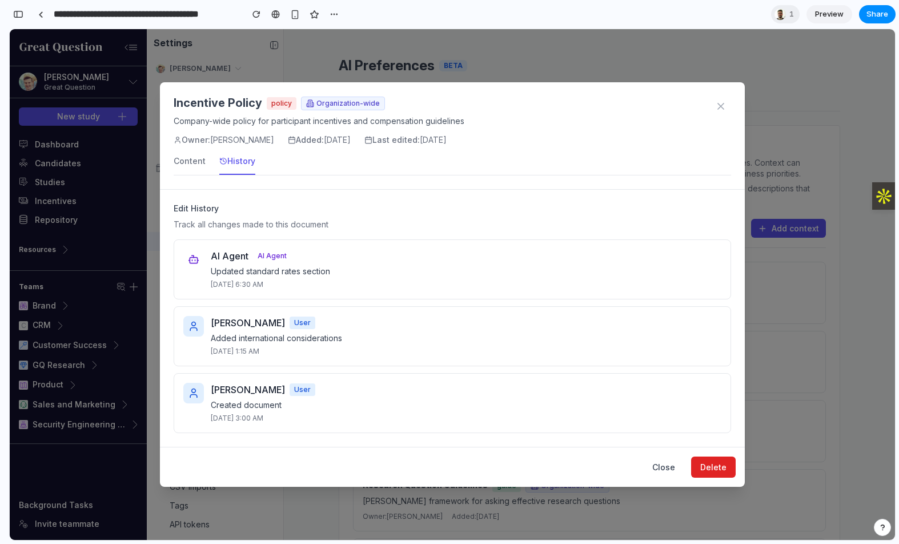
click at [250, 271] on p "Updated standard rates section" at bounding box center [466, 271] width 511 height 12
click at [192, 155] on div "Incentive Policy policy Organization-wide Company-wide policy for participant i…" at bounding box center [452, 135] width 585 height 107
click at [194, 159] on button "Content" at bounding box center [190, 165] width 32 height 20
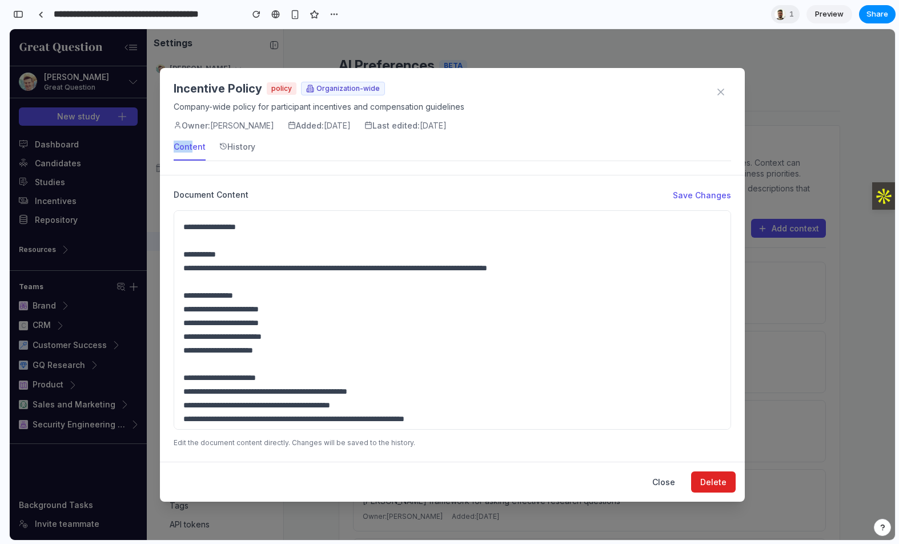
scroll to position [47, 0]
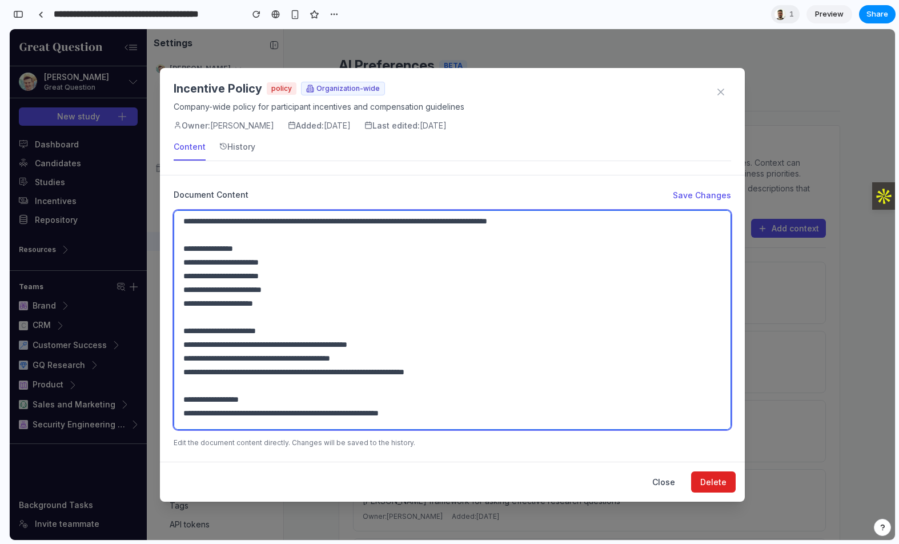
click at [364, 340] on textarea "**********" at bounding box center [453, 319] width 558 height 219
click at [308, 308] on textarea "**********" at bounding box center [453, 319] width 558 height 219
drag, startPoint x: 294, startPoint y: 303, endPoint x: 256, endPoint y: 303, distance: 37.7
click at [256, 303] on textarea "**********" at bounding box center [453, 319] width 558 height 219
click at [292, 318] on textarea "**********" at bounding box center [453, 319] width 558 height 219
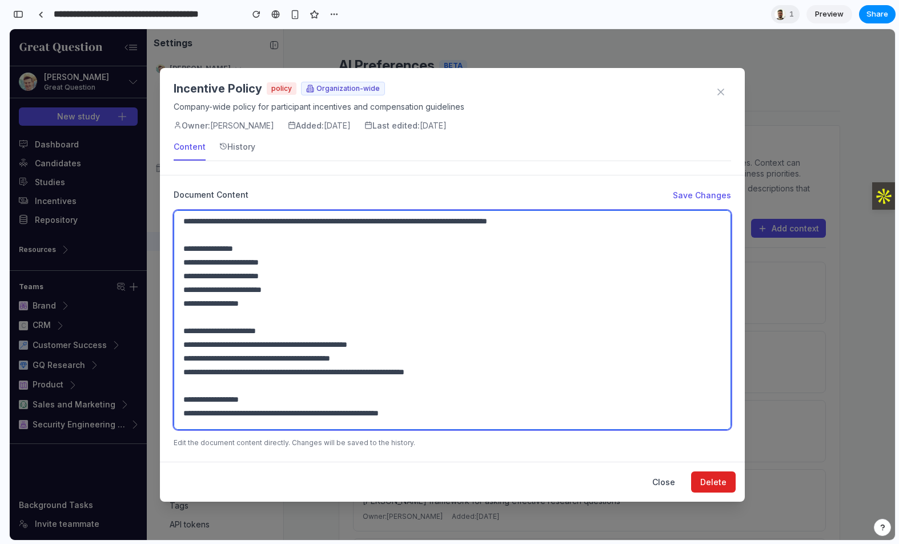
click at [283, 332] on textarea "**********" at bounding box center [453, 319] width 558 height 219
click at [292, 316] on textarea "**********" at bounding box center [453, 319] width 558 height 219
type textarea "**********"
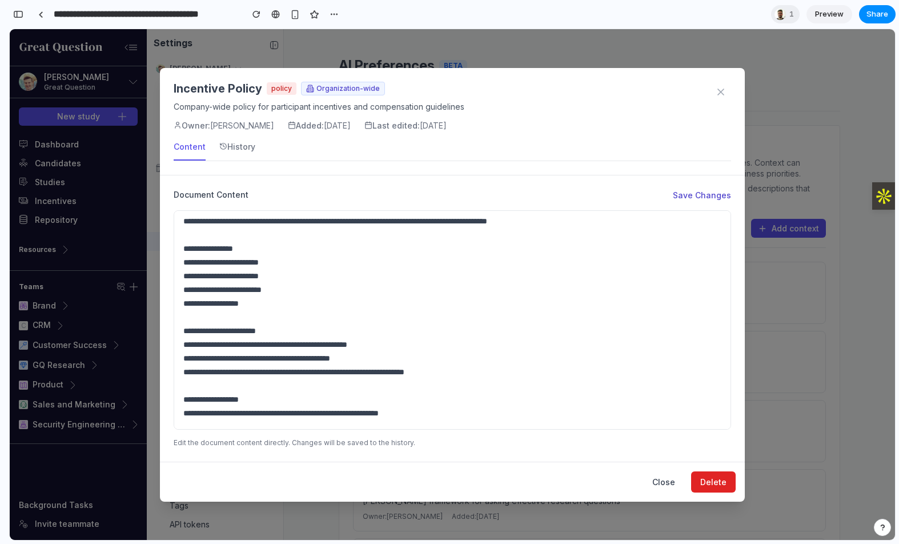
click at [672, 195] on button "Save Changes" at bounding box center [702, 195] width 58 height 12
